Goal: Information Seeking & Learning: Learn about a topic

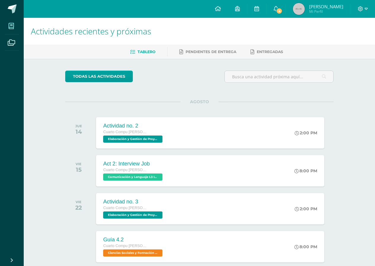
click at [14, 23] on span at bounding box center [11, 25] width 13 height 13
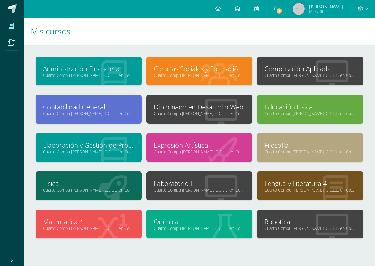
click at [201, 116] on div at bounding box center [221, 110] width 62 height 40
click at [177, 105] on link "Diplomado en Desarrollo Web" at bounding box center [199, 106] width 91 height 9
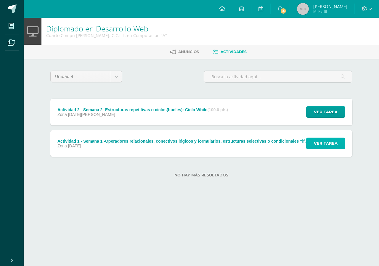
click at [316, 144] on span "Ver tarea" at bounding box center [326, 143] width 24 height 11
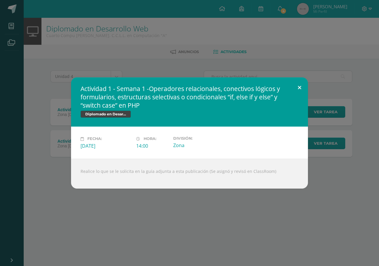
click at [298, 89] on button at bounding box center [299, 87] width 17 height 20
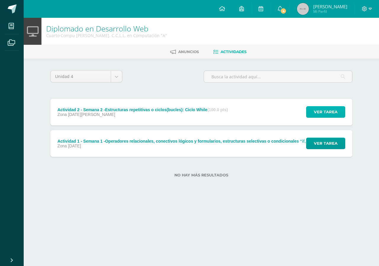
click at [315, 108] on span "Ver tarea" at bounding box center [326, 111] width 24 height 11
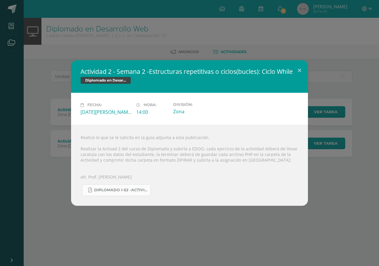
click at [136, 190] on span "Diplomado I-S2 -Actividad 2-4TO BACO-IV Unidad.pdf" at bounding box center [120, 189] width 53 height 5
click at [298, 70] on button at bounding box center [299, 70] width 17 height 20
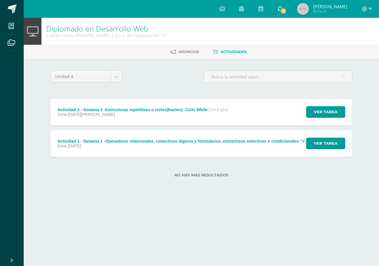
click at [287, 11] on span "4" at bounding box center [283, 11] width 7 height 7
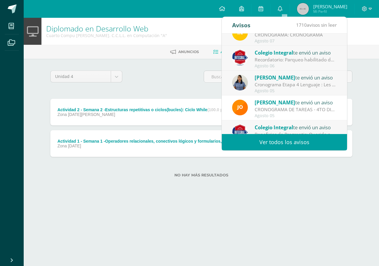
scroll to position [99, 0]
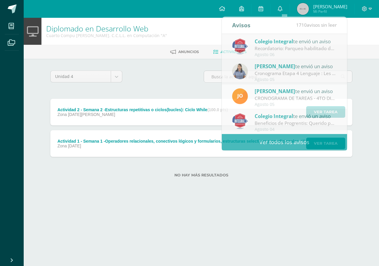
drag, startPoint x: 294, startPoint y: 243, endPoint x: 298, endPoint y: 88, distance: 155.2
click at [296, 196] on html "Mis cursos Archivos Cerrar panel Administración Financiera Cuarto Compu Bach. C…" at bounding box center [189, 98] width 379 height 196
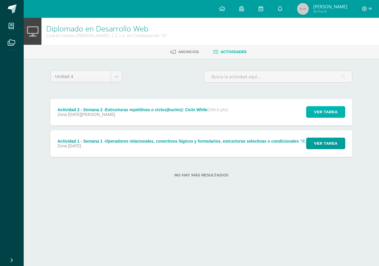
click at [326, 117] on span "Ver tarea" at bounding box center [326, 111] width 24 height 11
drag, startPoint x: 147, startPoint y: 70, endPoint x: 44, endPoint y: 75, distance: 102.8
click at [44, 75] on div "Unidad 4 Unidad 1 Unidad 2 Unidad 3 Unidad 4 Actividad 2 - Semana 2 -Estructura…" at bounding box center [201, 127] width 326 height 137
click at [237, 51] on span "Actividades" at bounding box center [234, 51] width 26 height 4
